Goal: Task Accomplishment & Management: Use online tool/utility

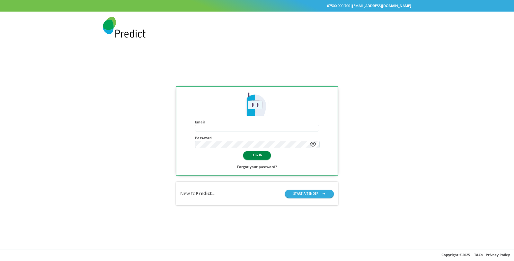
type input "**********"
click at [258, 158] on button "LOG IN" at bounding box center [257, 155] width 28 height 8
click at [261, 158] on button "LOG IN" at bounding box center [257, 155] width 28 height 8
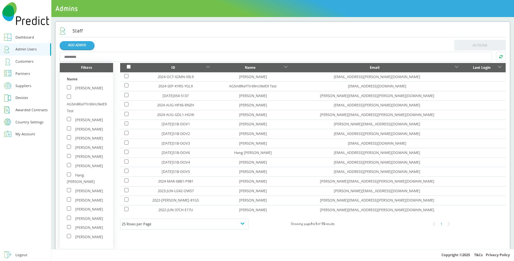
click at [32, 121] on div "Country Settings" at bounding box center [29, 122] width 28 height 4
click at [32, 133] on div "Roaming Days" at bounding box center [27, 131] width 24 height 7
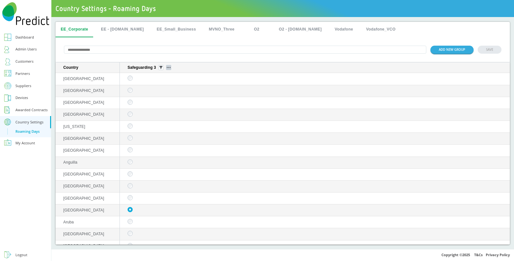
click at [169, 67] on button "sticky table" at bounding box center [168, 67] width 5 height 5
click at [163, 66] on button "sticky table" at bounding box center [160, 67] width 5 height 5
click at [161, 102] on div "Selected" at bounding box center [161, 101] width 29 height 9
click at [160, 69] on img "sticky table" at bounding box center [160, 67] width 3 height 3
click at [160, 104] on div "Selected" at bounding box center [161, 101] width 29 height 9
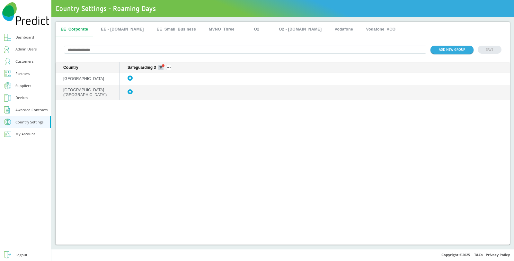
click at [160, 69] on img "sticky table" at bounding box center [160, 67] width 3 height 3
click at [163, 111] on div "Unselected" at bounding box center [161, 113] width 29 height 9
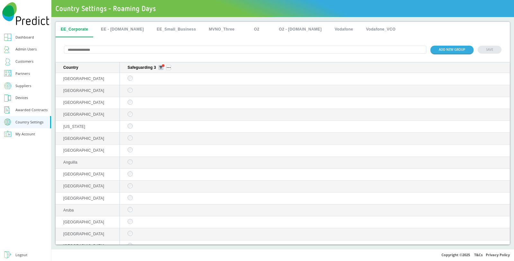
click at [161, 67] on img "sticky table" at bounding box center [160, 67] width 3 height 3
click at [164, 101] on div "Selected" at bounding box center [161, 101] width 29 height 9
click at [161, 68] on img "sticky table" at bounding box center [160, 67] width 3 height 3
click at [163, 103] on div "Selected" at bounding box center [161, 101] width 29 height 9
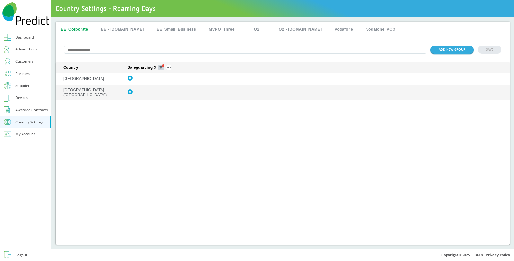
click at [161, 68] on img "sticky table" at bounding box center [160, 67] width 3 height 3
click at [160, 85] on div "All" at bounding box center [161, 89] width 29 height 9
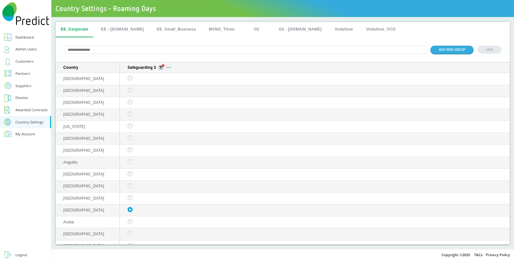
click at [163, 67] on button "sticky table" at bounding box center [160, 67] width 5 height 5
click at [166, 116] on div "Unselected" at bounding box center [161, 113] width 29 height 9
click at [160, 66] on img "sticky table" at bounding box center [160, 67] width 3 height 3
click at [156, 100] on div "Selected" at bounding box center [161, 101] width 29 height 9
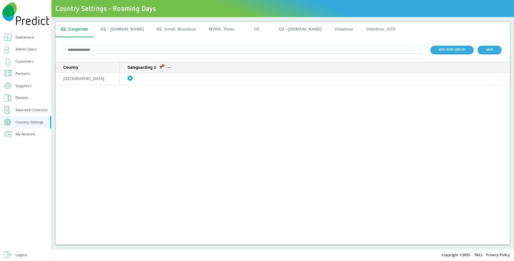
click at [27, 37] on div "Dashboard" at bounding box center [24, 37] width 19 height 7
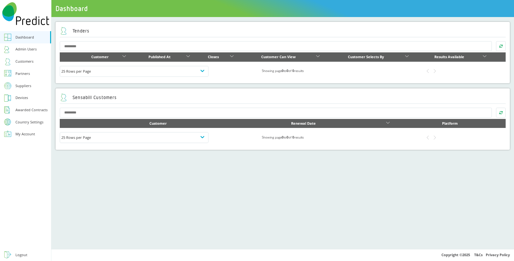
click at [34, 123] on div "Country Settings" at bounding box center [29, 122] width 28 height 4
click at [23, 133] on div "Roaming Days" at bounding box center [27, 131] width 24 height 7
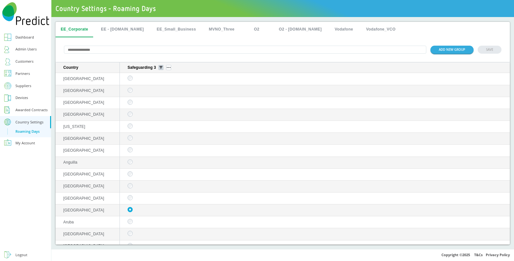
click at [160, 68] on img "sticky table" at bounding box center [160, 67] width 3 height 3
click at [163, 102] on div "Selected" at bounding box center [161, 101] width 29 height 9
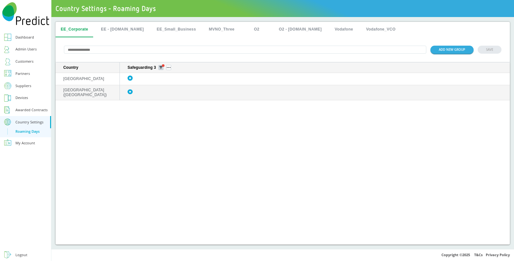
click at [160, 69] on img "sticky table" at bounding box center [160, 67] width 3 height 3
click at [199, 116] on div "Country Safeguarding 3 Armenia Virgin Islands (US)" at bounding box center [283, 153] width 454 height 182
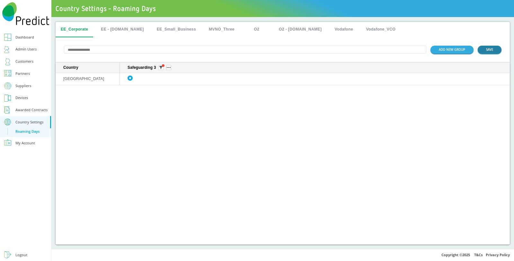
click at [484, 52] on button "SAVE" at bounding box center [490, 50] width 24 height 8
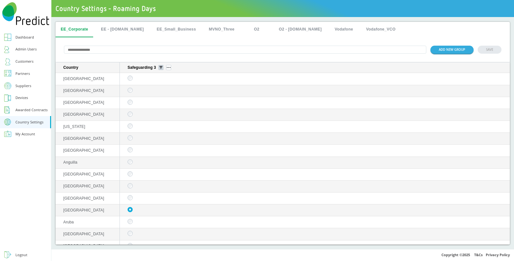
click at [160, 70] on button "sticky table" at bounding box center [160, 67] width 5 height 5
click at [164, 100] on div "Selected" at bounding box center [161, 101] width 29 height 9
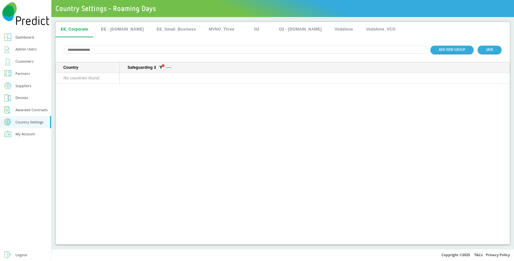
drag, startPoint x: 28, startPoint y: 38, endPoint x: 38, endPoint y: 37, distance: 10.6
click at [28, 37] on div "Dashboard" at bounding box center [24, 37] width 19 height 7
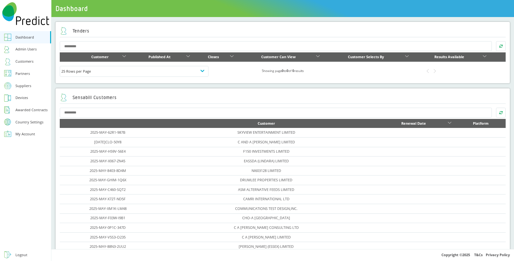
click at [30, 121] on div "Country Settings" at bounding box center [29, 122] width 28 height 4
click at [14, 123] on button "Country Settings" at bounding box center [25, 122] width 51 height 12
click at [43, 121] on div "Country Settings" at bounding box center [29, 122] width 28 height 4
click at [10, 123] on icon at bounding box center [7, 122] width 7 height 7
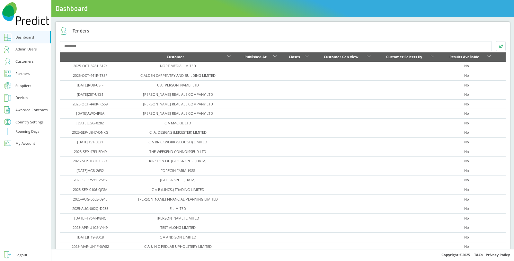
click at [35, 131] on div "Roaming Days" at bounding box center [27, 131] width 24 height 7
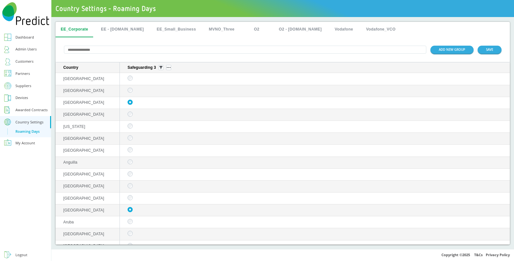
click at [115, 32] on button "EE - [DOMAIN_NAME]" at bounding box center [122, 29] width 53 height 15
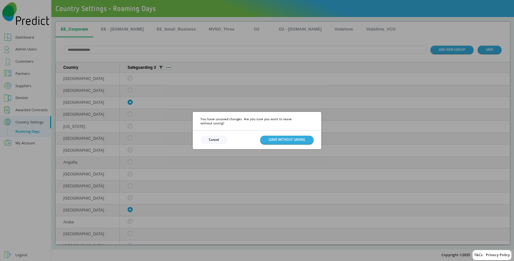
click at [217, 139] on button "Cancel" at bounding box center [213, 140] width 27 height 8
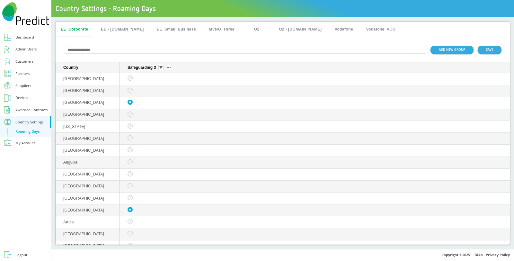
click at [111, 28] on button "EE - [DOMAIN_NAME]" at bounding box center [122, 29] width 53 height 15
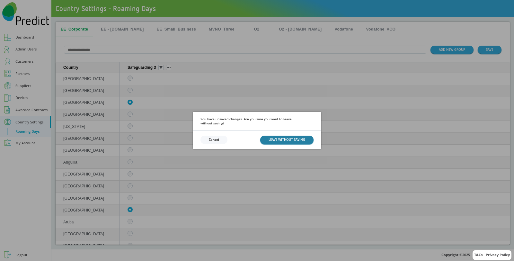
click at [293, 139] on button "LEAVE WITHOUT SAVING" at bounding box center [286, 140] width 53 height 8
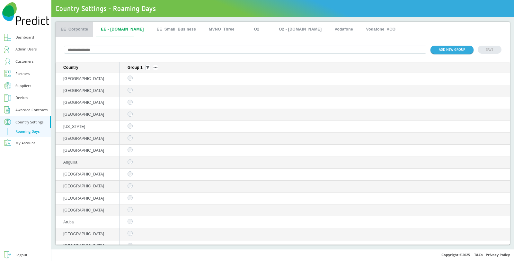
click at [79, 30] on button "EE_Corporate" at bounding box center [75, 29] width 38 height 15
click at [161, 68] on img "sticky table" at bounding box center [160, 67] width 3 height 3
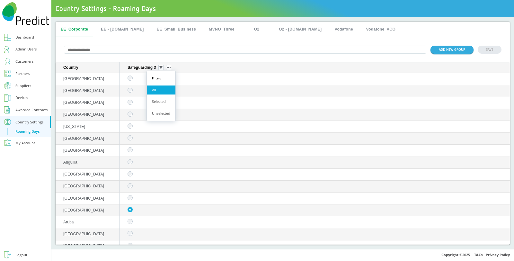
click at [159, 113] on div "Unselected" at bounding box center [161, 113] width 29 height 9
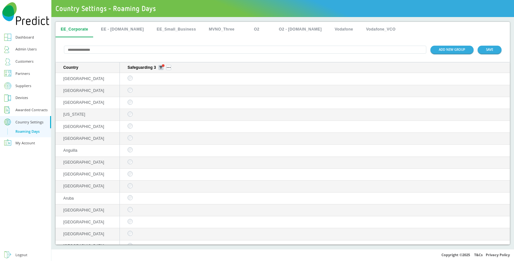
click at [163, 69] on button "sticky table" at bounding box center [160, 67] width 5 height 5
click at [160, 88] on div "All" at bounding box center [161, 89] width 29 height 9
click at [143, 52] on input "text" at bounding box center [245, 50] width 362 height 8
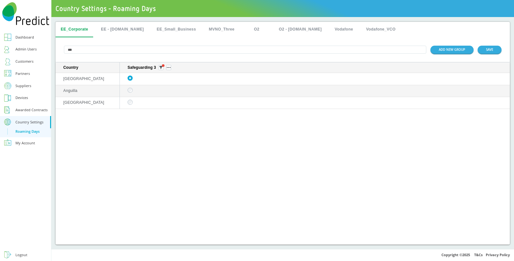
click at [119, 55] on div "*** ADD NEW GROUP SAVE" at bounding box center [283, 49] width 454 height 25
drag, startPoint x: 131, startPoint y: 50, endPoint x: 127, endPoint y: 48, distance: 4.4
click at [131, 50] on input "***" at bounding box center [245, 50] width 362 height 8
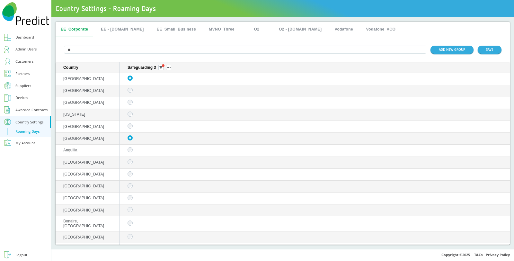
type input "*"
click at [170, 69] on button "sticky table" at bounding box center [168, 67] width 5 height 5
click at [421, 28] on div "EE_Corporate EE - Plan.com EE_Small_Business MVNO_Three O2 O2 - Plan.com Vodafo…" at bounding box center [283, 29] width 454 height 15
click at [113, 28] on button "EE - [DOMAIN_NAME]" at bounding box center [122, 29] width 53 height 15
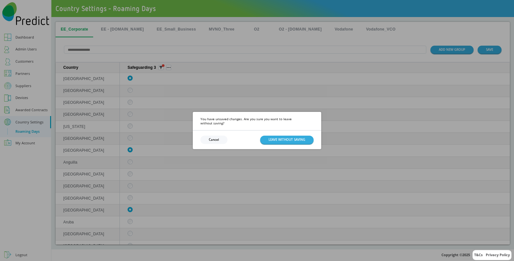
click at [209, 138] on button "Cancel" at bounding box center [213, 140] width 27 height 8
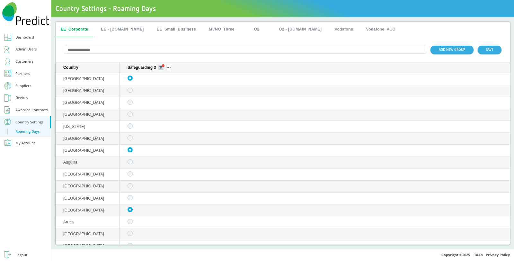
click at [160, 68] on img "sticky table" at bounding box center [160, 67] width 3 height 3
click at [160, 66] on img "sticky table" at bounding box center [160, 67] width 3 height 3
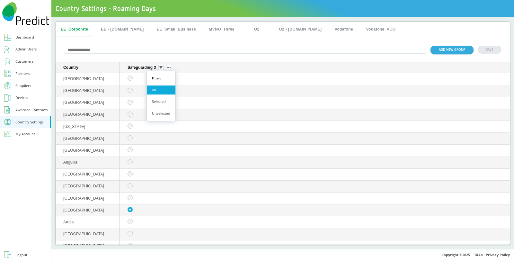
click at [158, 101] on div "Selected" at bounding box center [161, 101] width 29 height 9
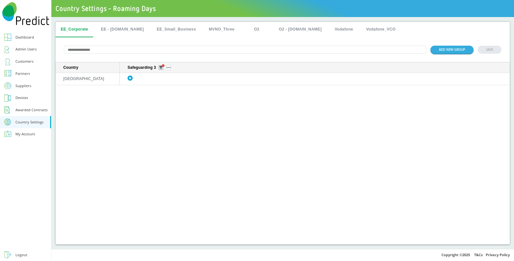
click at [160, 68] on img "sticky table" at bounding box center [160, 67] width 3 height 3
click at [158, 90] on div "All" at bounding box center [161, 89] width 29 height 9
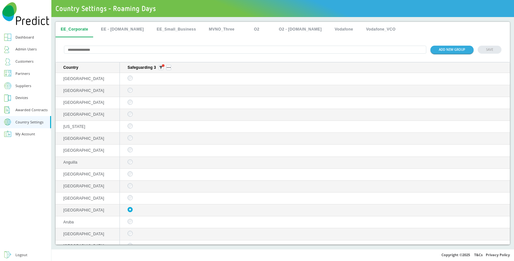
click at [126, 48] on input "text" at bounding box center [245, 50] width 362 height 8
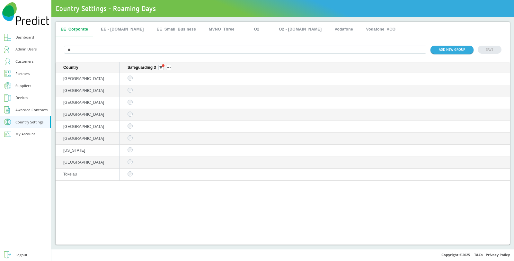
type input "*"
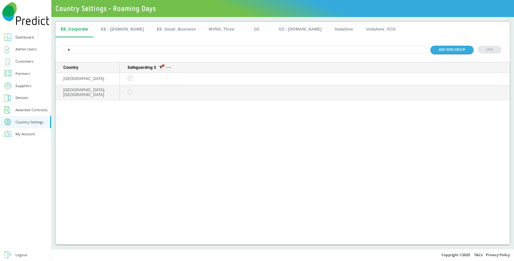
type input "*"
click at [149, 118] on div "Country Safeguarding 3 Guinea-bissau Timor-Leste, Democratic Republic of" at bounding box center [283, 153] width 454 height 182
click at [119, 31] on button "EE - [DOMAIN_NAME]" at bounding box center [122, 29] width 53 height 15
click at [163, 30] on button "EE_Small_Business" at bounding box center [176, 29] width 49 height 15
click at [207, 28] on button "MVNO_Three" at bounding box center [222, 29] width 36 height 15
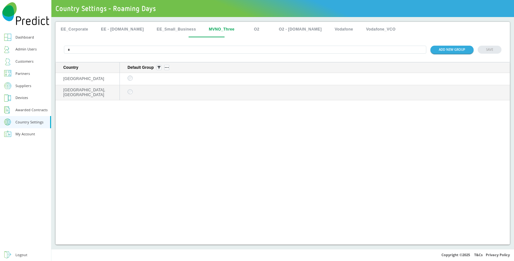
click at [68, 30] on button "EE_Corporate" at bounding box center [75, 29] width 38 height 15
click at [93, 53] on input "*" at bounding box center [245, 50] width 362 height 8
click at [121, 28] on button "EE - [DOMAIN_NAME]" at bounding box center [122, 29] width 53 height 15
click at [74, 26] on button "EE_Corporate" at bounding box center [75, 29] width 38 height 15
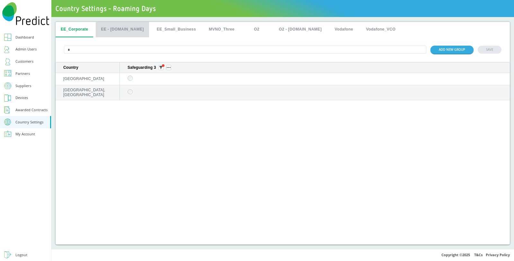
click at [124, 32] on button "EE - [DOMAIN_NAME]" at bounding box center [122, 29] width 53 height 15
click at [79, 27] on button "EE_Corporate" at bounding box center [75, 29] width 38 height 15
click at [85, 51] on input "*" at bounding box center [245, 50] width 362 height 8
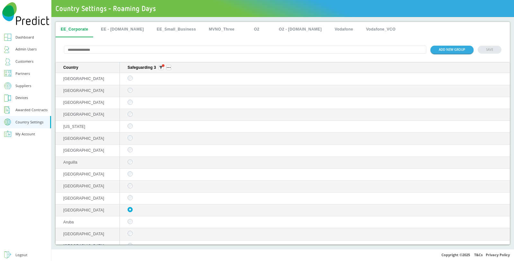
type input "*"
click at [161, 69] on img "sticky table" at bounding box center [160, 67] width 3 height 3
click at [161, 104] on div "Selected" at bounding box center [161, 101] width 29 height 9
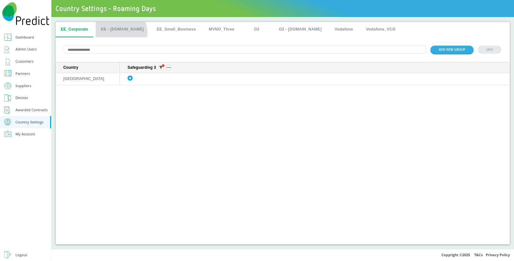
click at [120, 32] on button "EE - [DOMAIN_NAME]" at bounding box center [122, 29] width 53 height 15
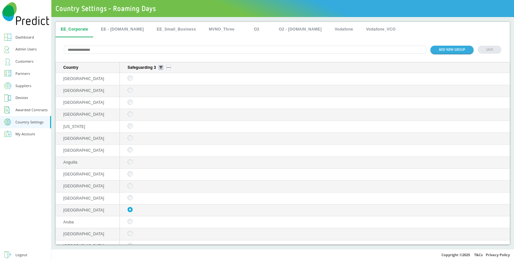
click at [159, 67] on button "sticky table" at bounding box center [160, 67] width 5 height 5
click at [160, 102] on div "Selected" at bounding box center [161, 101] width 29 height 9
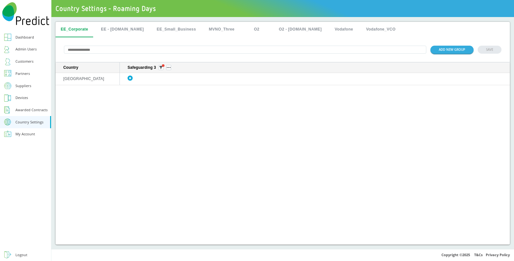
click at [121, 23] on button "EE - [DOMAIN_NAME]" at bounding box center [122, 29] width 53 height 15
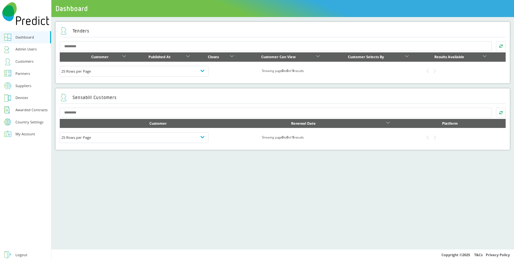
click at [24, 119] on button "Country Settings" at bounding box center [25, 122] width 51 height 12
click at [33, 134] on div "Roaming Days" at bounding box center [27, 131] width 24 height 7
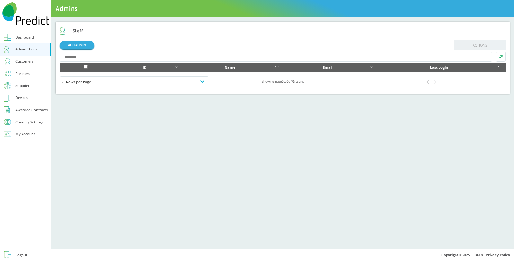
click at [30, 62] on div "Customers" at bounding box center [24, 61] width 18 height 7
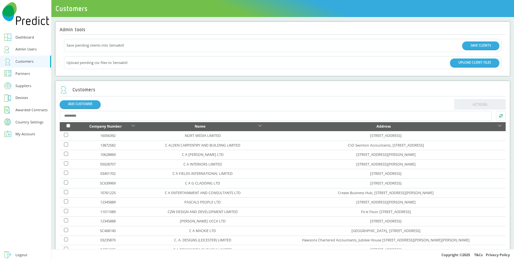
click at [127, 111] on input "text" at bounding box center [276, 116] width 432 height 10
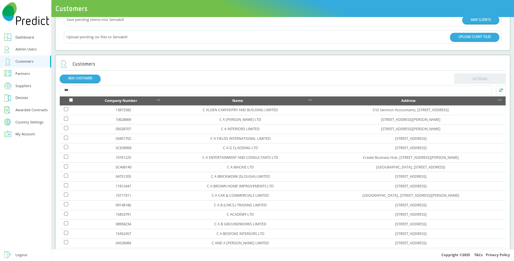
scroll to position [71, 0]
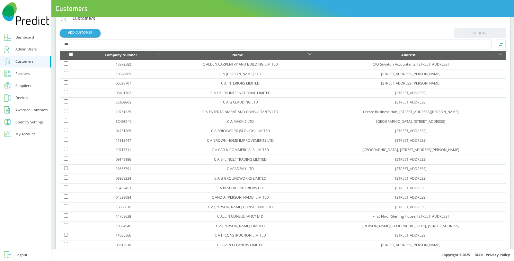
type input "***"
click at [214, 158] on link "C A B (LINCS.) TRADING LIMITED" at bounding box center [240, 159] width 53 height 5
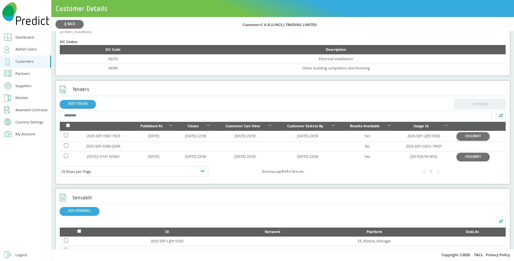
scroll to position [235, 0]
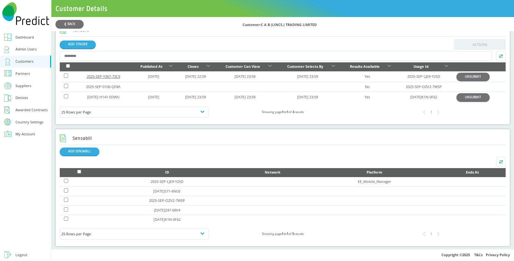
click at [105, 76] on link "2025-SEP-Y367-73C9" at bounding box center [103, 76] width 33 height 5
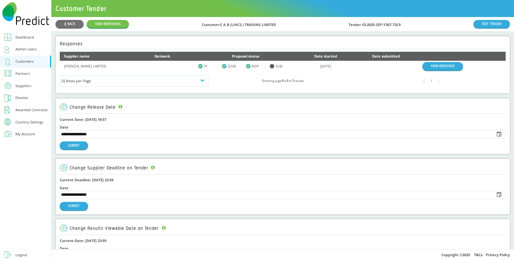
click at [96, 63] on td "[PERSON_NAME] LIMITED" at bounding box center [105, 66] width 91 height 11
click at [95, 66] on link "[PERSON_NAME] LIMITED" at bounding box center [85, 66] width 42 height 5
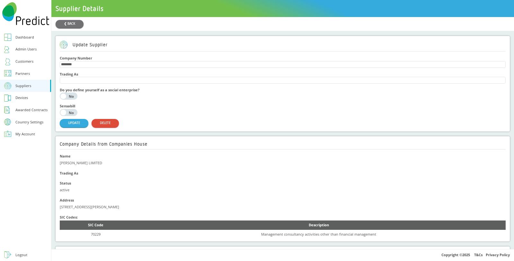
scroll to position [143, 0]
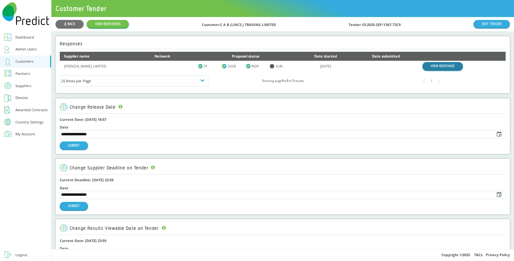
click at [427, 67] on link "VIEW RESPONSE" at bounding box center [442, 66] width 40 height 8
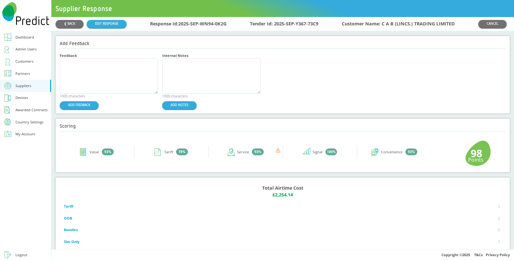
click at [110, 19] on div "❮ BACK EDIT RESPONSE Response Id: 2025-SEP-WN94-0K2G Tender Id: 2025-SEP-Y367-7…" at bounding box center [282, 24] width 463 height 14
click at [110, 23] on link "EDIT RESPONSE" at bounding box center [107, 24] width 40 height 8
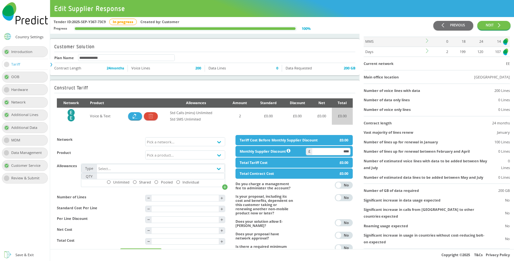
scroll to position [111, 0]
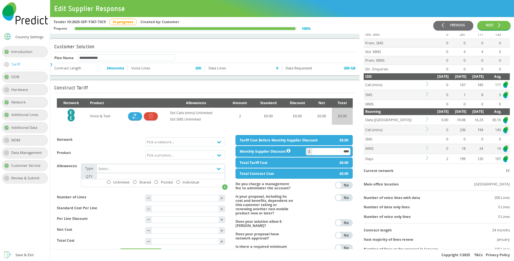
click at [426, 117] on icon at bounding box center [428, 119] width 4 height 4
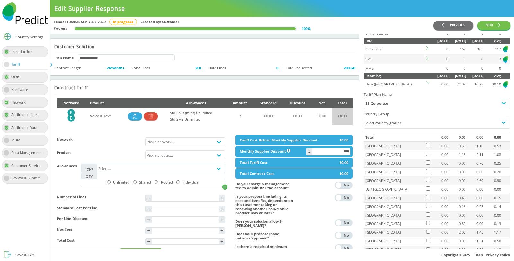
scroll to position [361, 0]
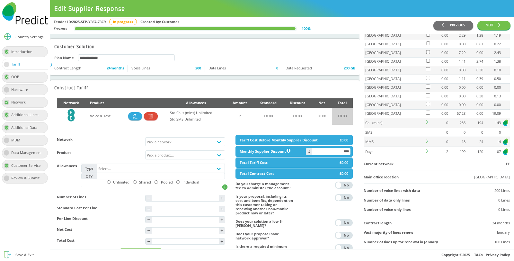
click at [426, 149] on icon at bounding box center [428, 151] width 4 height 4
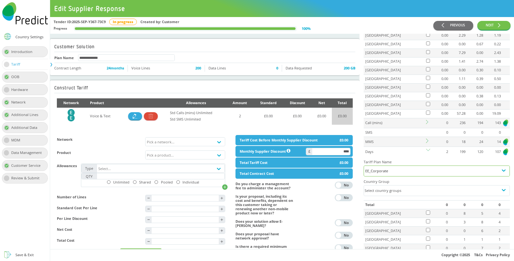
scroll to position [575, 0]
